Goal: Transaction & Acquisition: Obtain resource

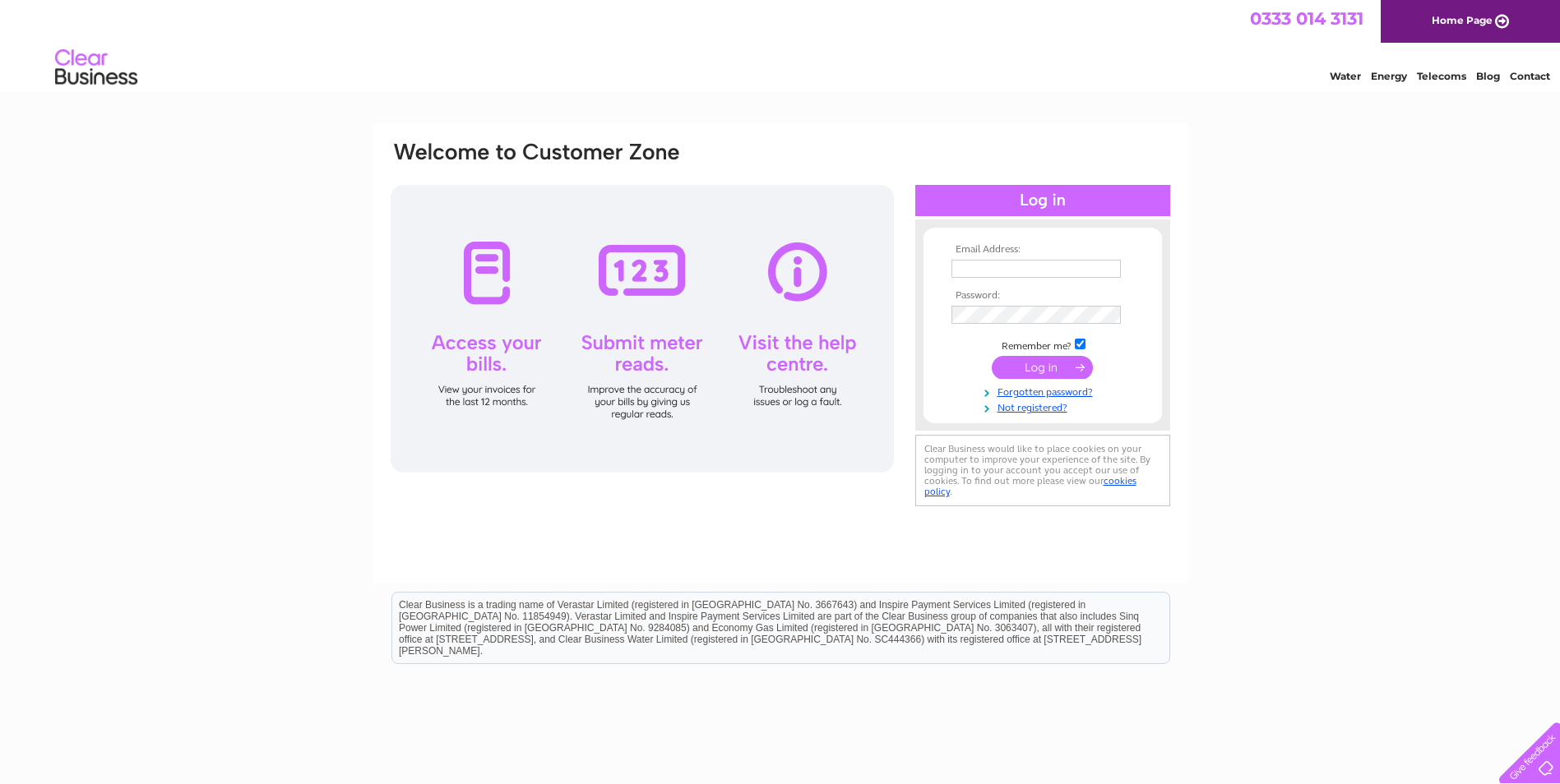
type input "[EMAIL_ADDRESS][DOMAIN_NAME]"
click at [1062, 370] on input "submit" at bounding box center [1042, 368] width 101 height 23
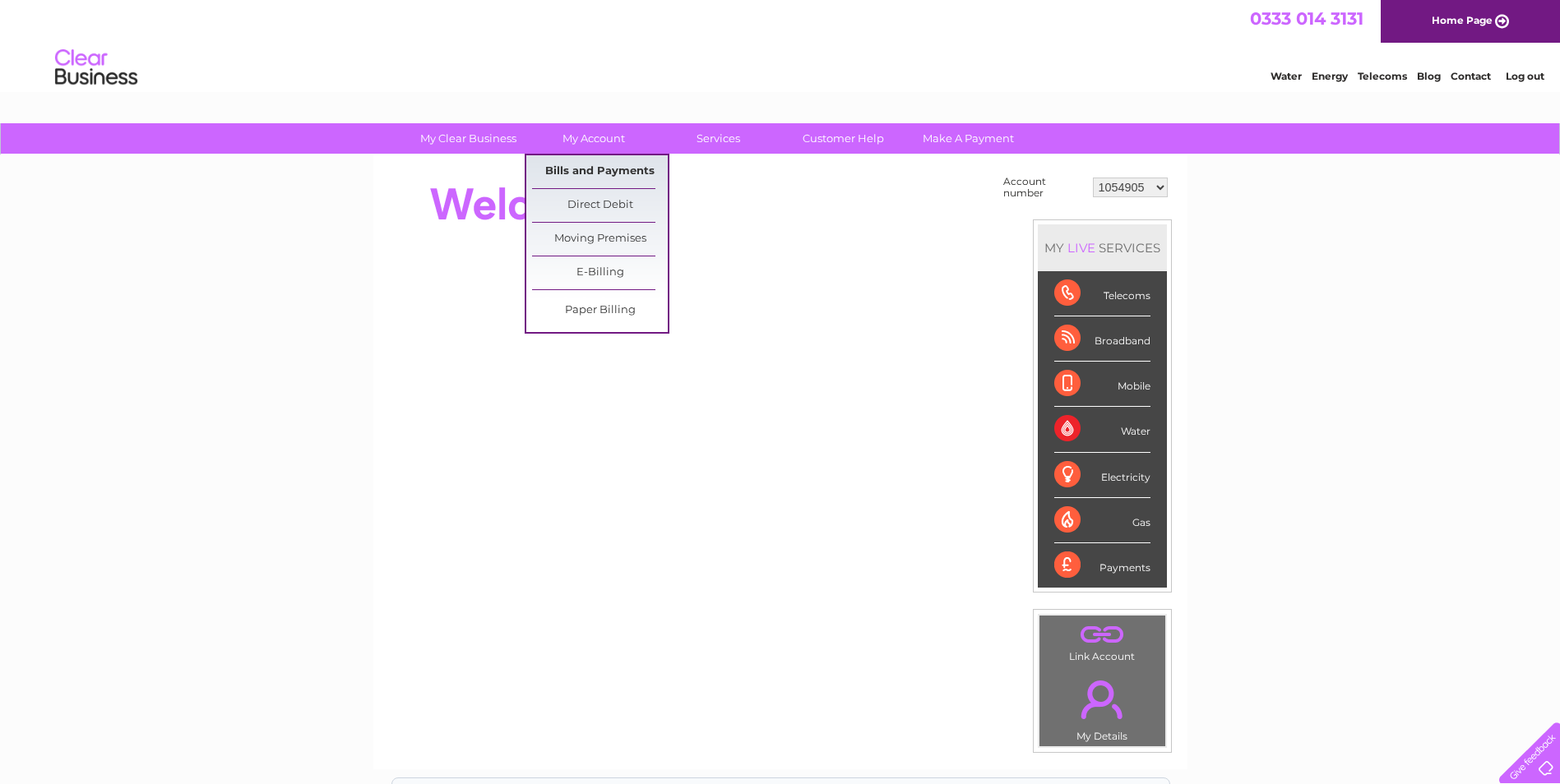
click at [589, 170] on link "Bills and Payments" at bounding box center [599, 171] width 135 height 33
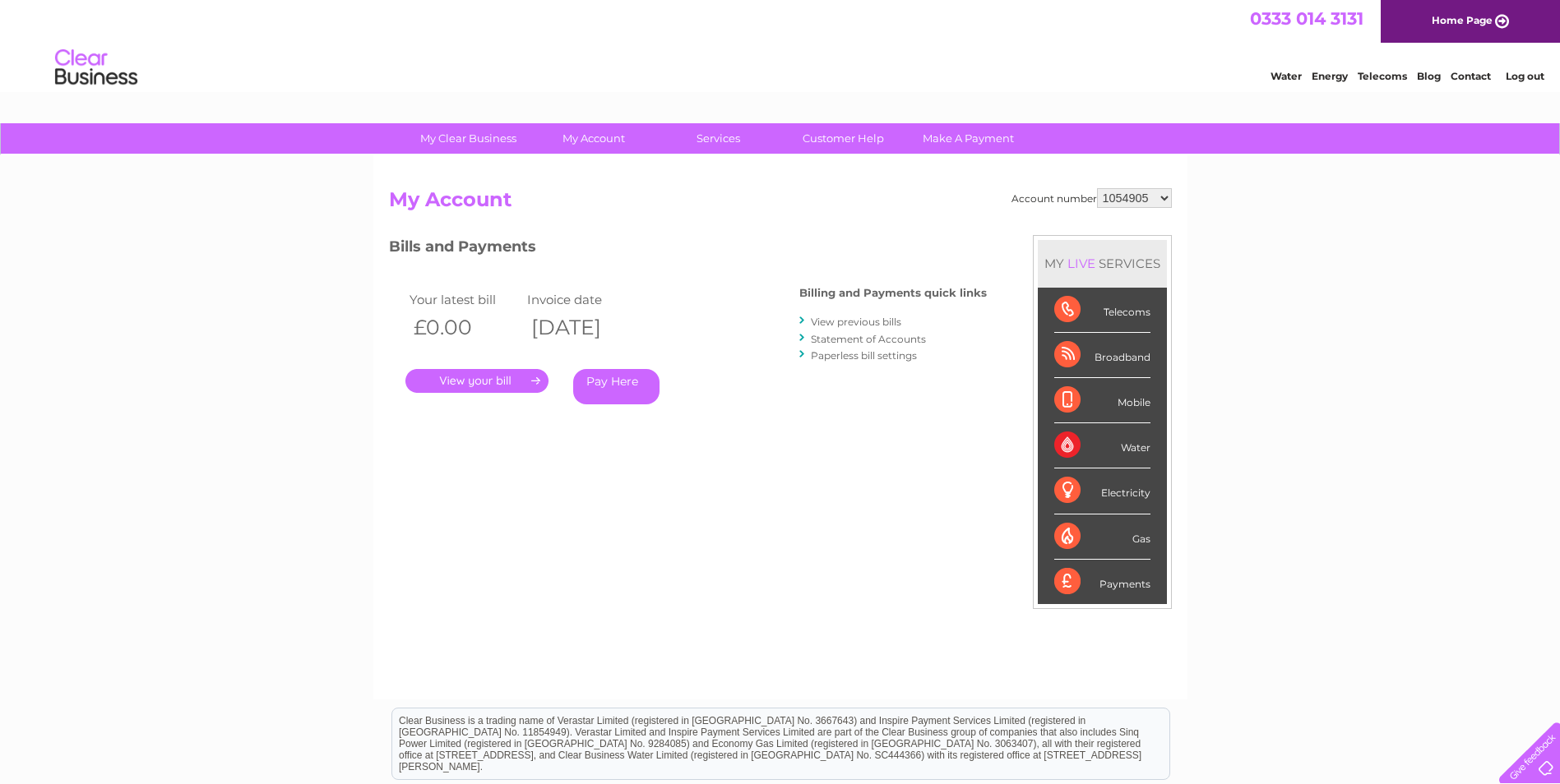
click at [1166, 191] on select "1054905 30287643" at bounding box center [1134, 198] width 75 height 20
select select "30287643"
click at [1097, 188] on select "1054905 30287643" at bounding box center [1134, 198] width 75 height 20
click at [482, 380] on link "." at bounding box center [477, 381] width 143 height 24
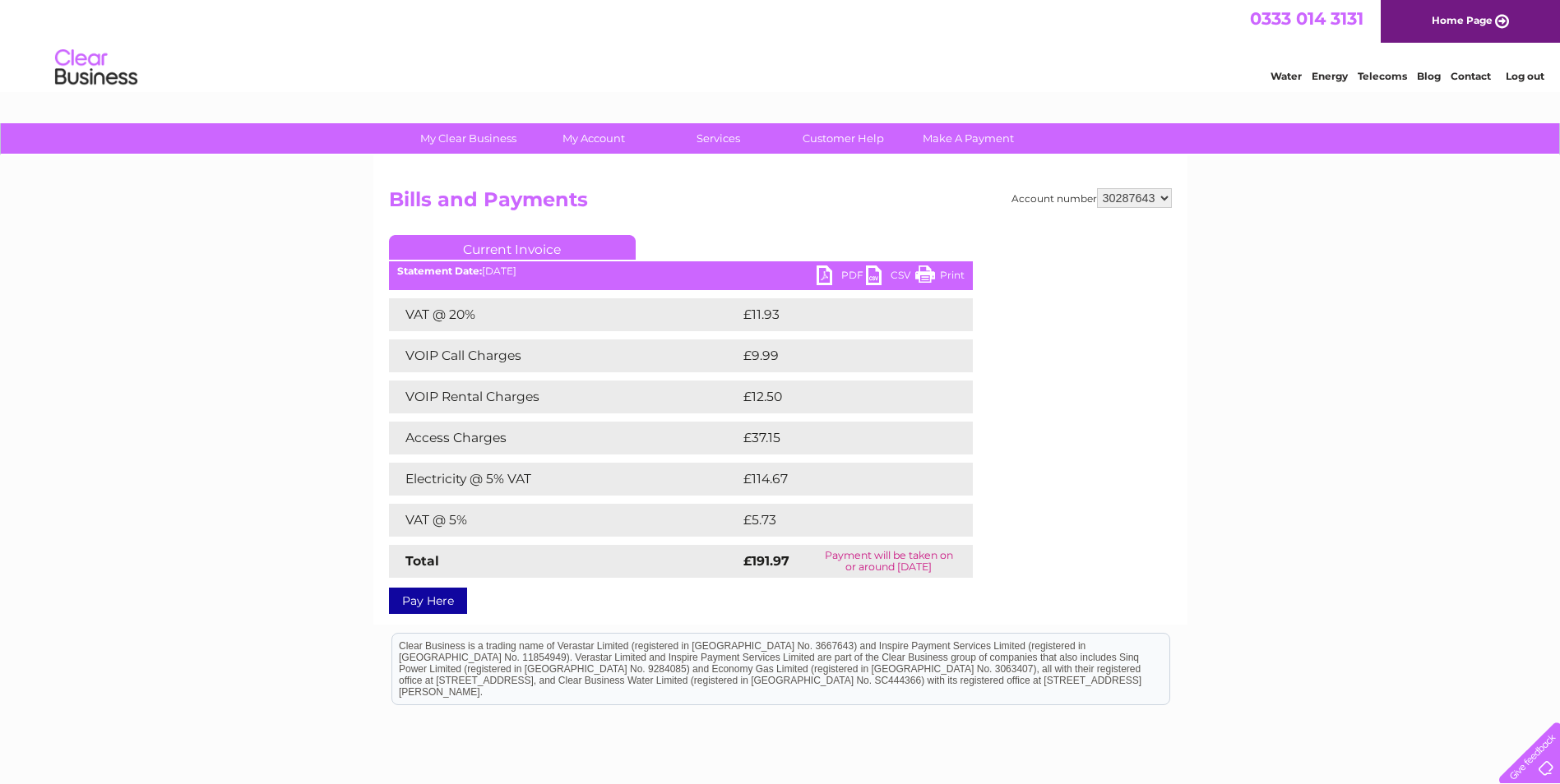
click at [836, 274] on link "PDF" at bounding box center [841, 277] width 49 height 24
